Goal: Task Accomplishment & Management: Use online tool/utility

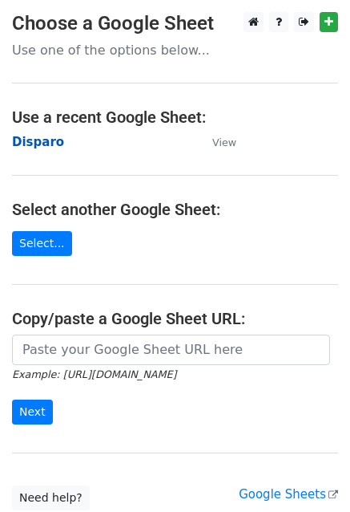
click at [34, 144] on strong "Disparo" at bounding box center [38, 142] width 52 height 14
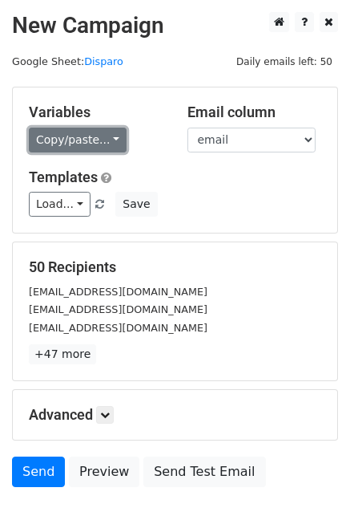
click at [83, 131] on link "Copy/paste..." at bounding box center [78, 140] width 98 height 25
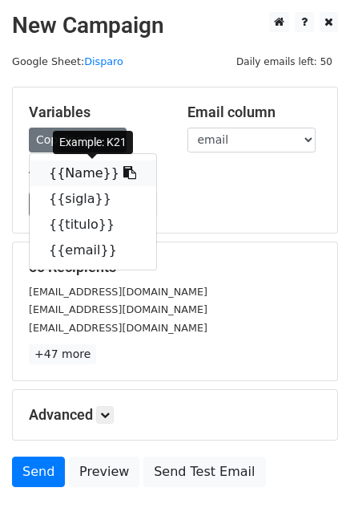
click at [58, 174] on link "{{Name}}" at bounding box center [93, 173] width 127 height 26
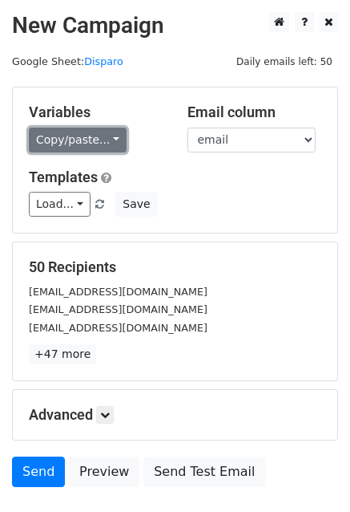
click at [50, 149] on link "Copy/paste..." at bounding box center [78, 140] width 98 height 25
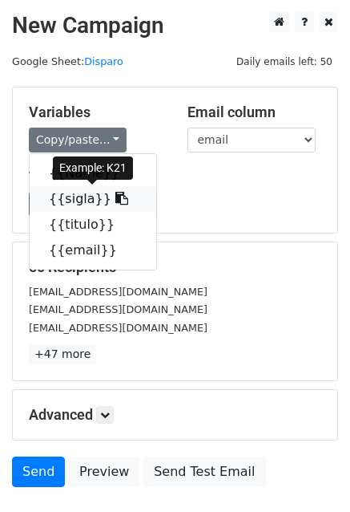
click at [58, 198] on link "{{sigla}}" at bounding box center [93, 199] width 127 height 26
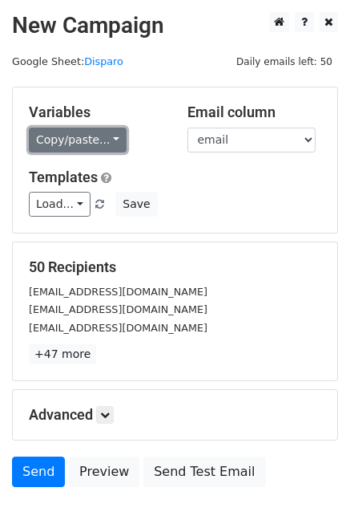
click at [81, 142] on link "Copy/paste..." at bounding box center [78, 140] width 98 height 25
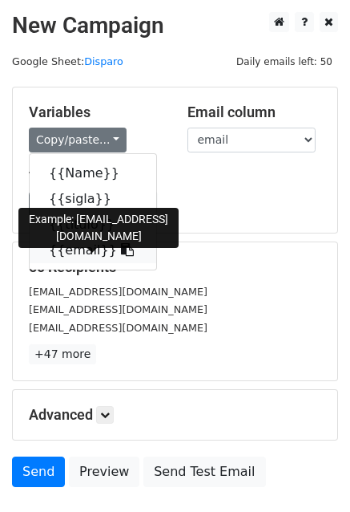
click at [84, 253] on link "{{email}}" at bounding box center [93, 250] width 127 height 26
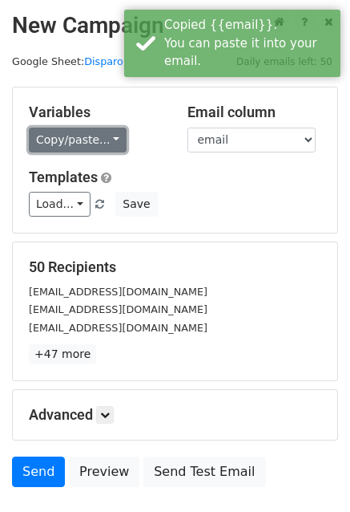
click at [85, 150] on link "Copy/paste..." at bounding box center [78, 140] width 98 height 25
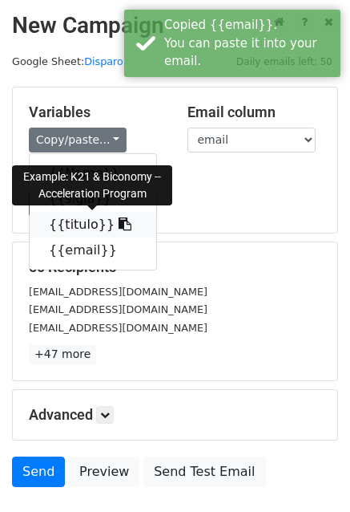
click at [74, 225] on link "{{titulo}}" at bounding box center [93, 225] width 127 height 26
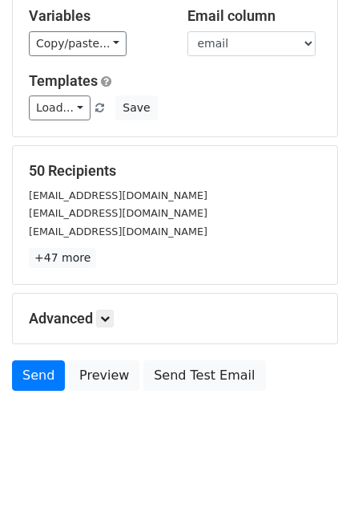
scroll to position [109, 0]
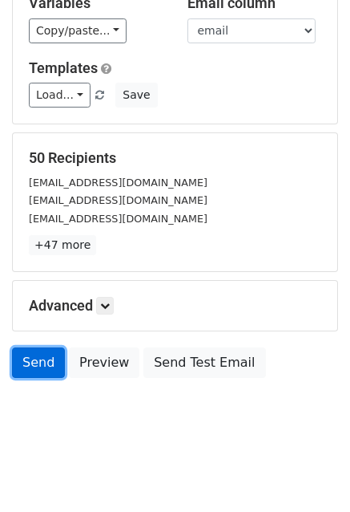
click at [33, 359] on link "Send" at bounding box center [38, 362] width 53 height 30
